Goal: Transaction & Acquisition: Purchase product/service

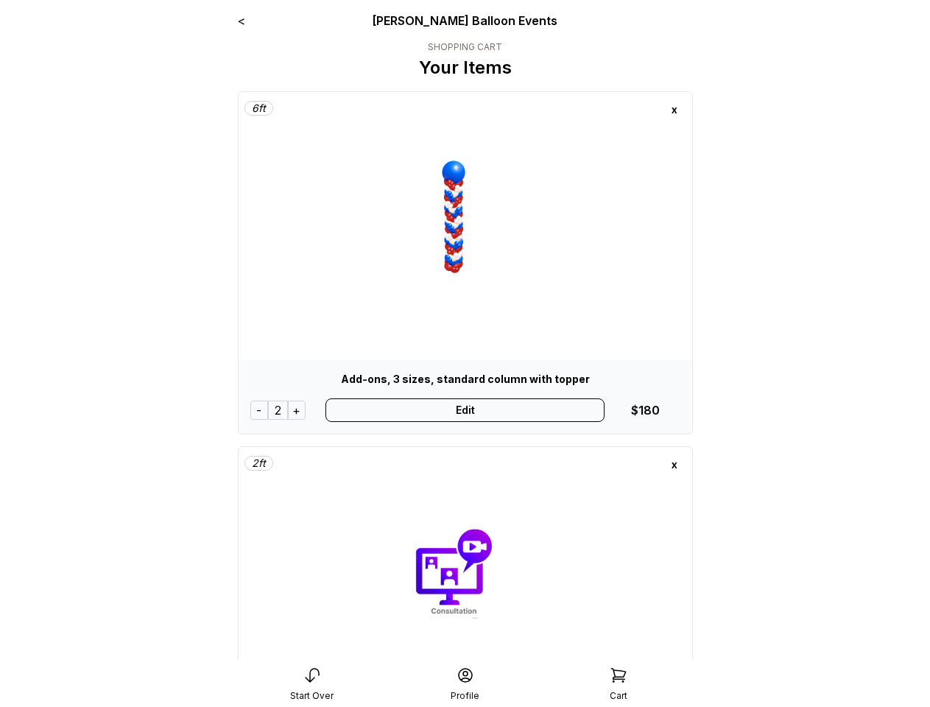
click at [675, 110] on div "x" at bounding box center [675, 110] width 24 height 24
click at [259, 410] on div "-" at bounding box center [259, 410] width 18 height 19
click at [297, 410] on div "+" at bounding box center [297, 410] width 18 height 19
click at [465, 410] on div "Edit" at bounding box center [465, 410] width 279 height 24
click at [675, 465] on div "x" at bounding box center [675, 465] width 24 height 24
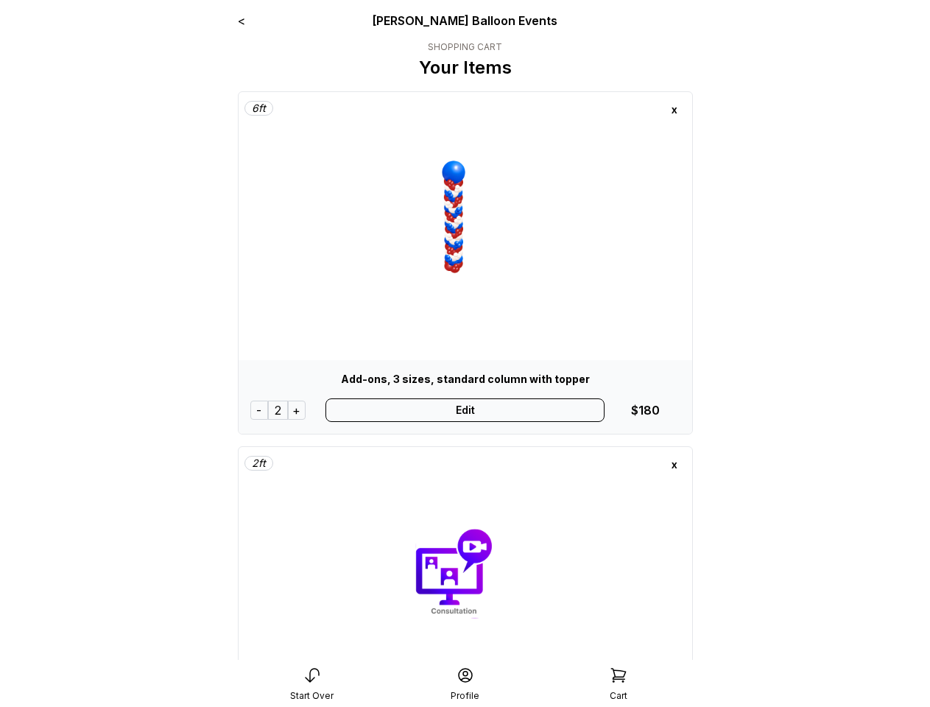
click at [312, 684] on div "Start Over" at bounding box center [312, 684] width 153 height 35
click at [466, 684] on div "Profile" at bounding box center [465, 684] width 153 height 35
click at [619, 684] on div "Cart" at bounding box center [618, 684] width 153 height 35
